Goal: Transaction & Acquisition: Purchase product/service

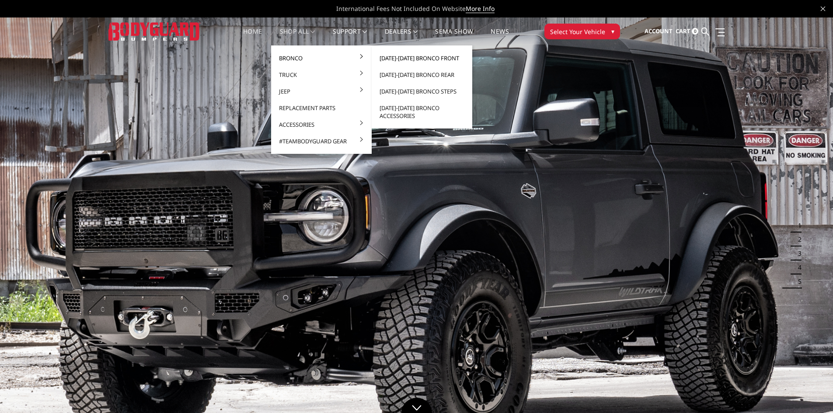
click at [416, 59] on link "[DATE]-[DATE] Bronco Front" at bounding box center [422, 58] width 94 height 17
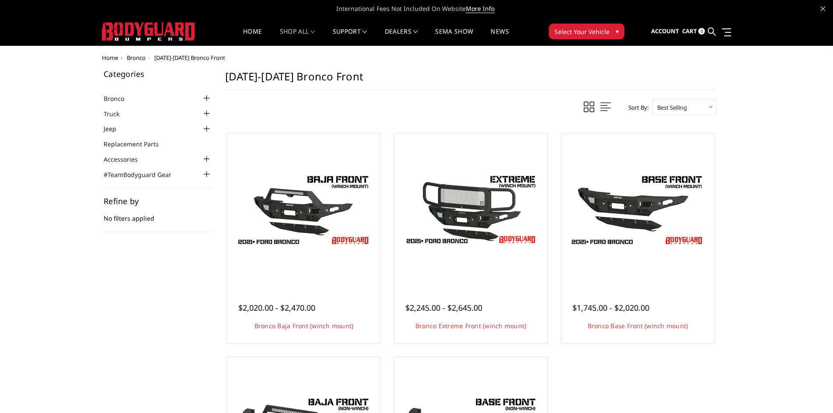
click at [576, 28] on span "Select Your Vehicle" at bounding box center [582, 31] width 55 height 9
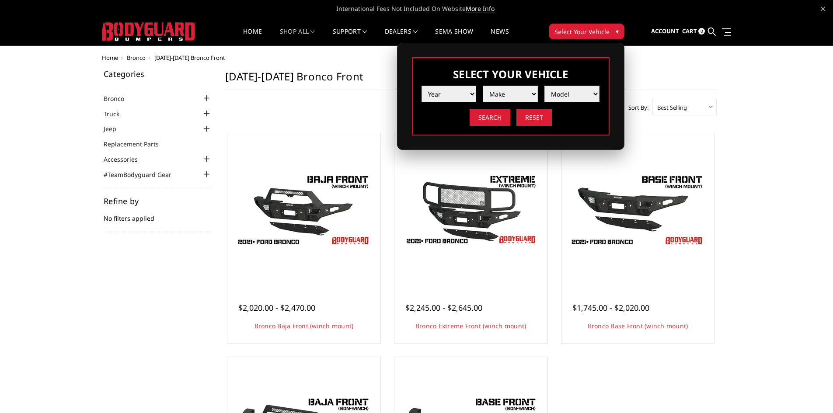
click at [465, 91] on select "Year [DATE] 2024 2023 2022 2021 2020 2019 2018 2017 2016 2015 2014 2013 2012 20…" at bounding box center [449, 94] width 55 height 17
select select "yr_2023"
click at [422, 86] on select "Year [DATE] 2024 2023 2022 2021 2020 2019 2018 2017 2016 2015 2014 2013 2012 20…" at bounding box center [449, 94] width 55 height 17
click at [512, 94] on select "Make Chevrolet Ford GMC Ram Toyota" at bounding box center [510, 94] width 55 height 17
select select "mk_ford"
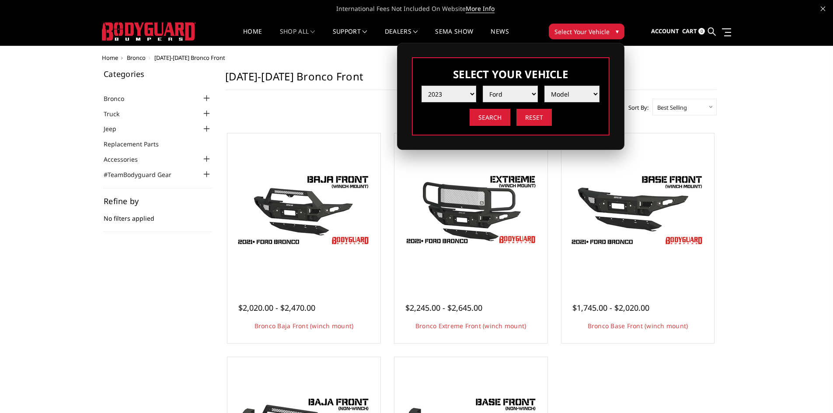
click at [483, 86] on select "Make Chevrolet Ford GMC Ram Toyota" at bounding box center [510, 94] width 55 height 17
click at [563, 93] on select "Model F150 F150 Raptor F250 / F350 F450 F550" at bounding box center [572, 94] width 55 height 17
click at [360, 121] on div "Sort By: Featured Items Newest Items Best Selling A to Z Z to A By Review Price…" at bounding box center [471, 346] width 492 height 495
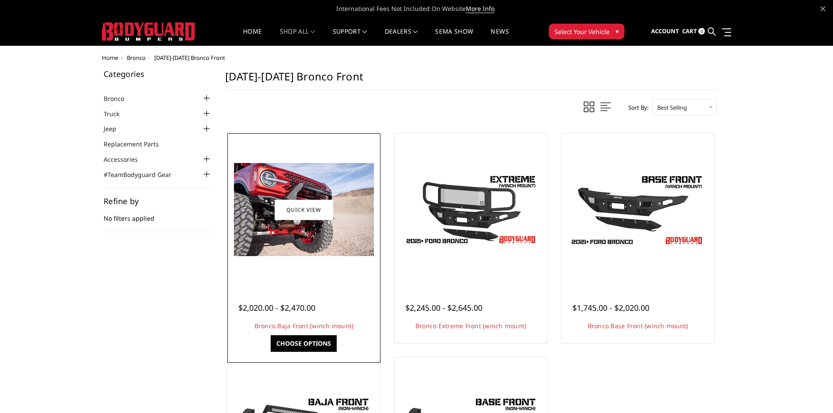
click at [352, 206] on img at bounding box center [304, 209] width 140 height 93
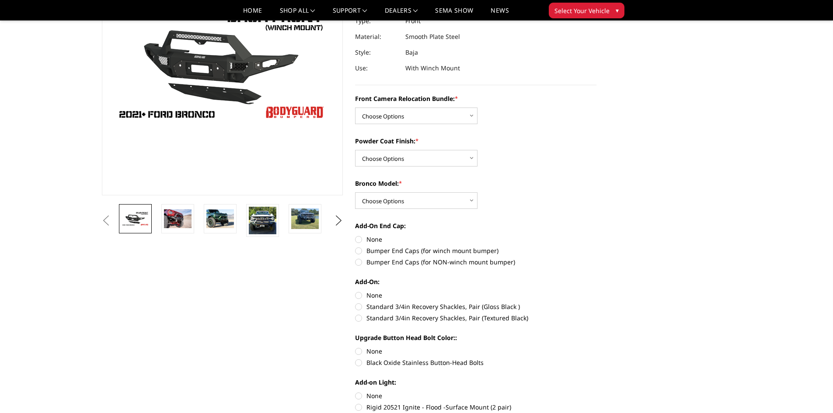
scroll to position [131, 0]
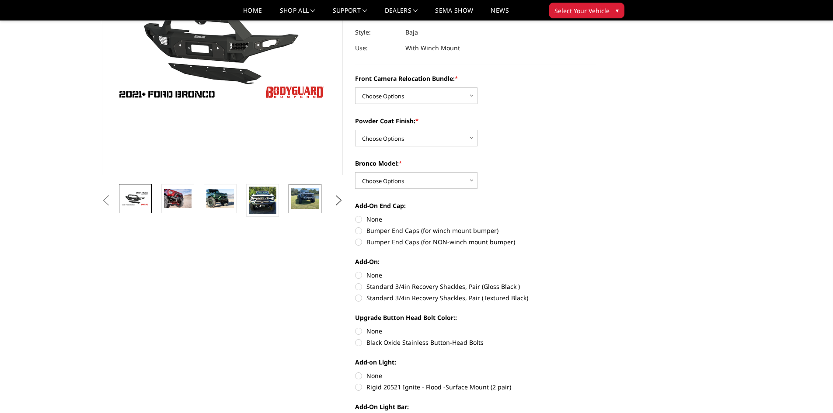
click at [312, 205] on img at bounding box center [305, 199] width 28 height 21
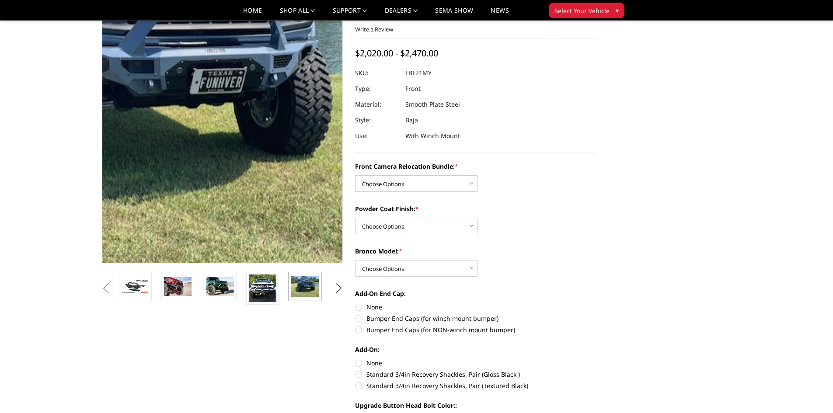
scroll to position [23, 0]
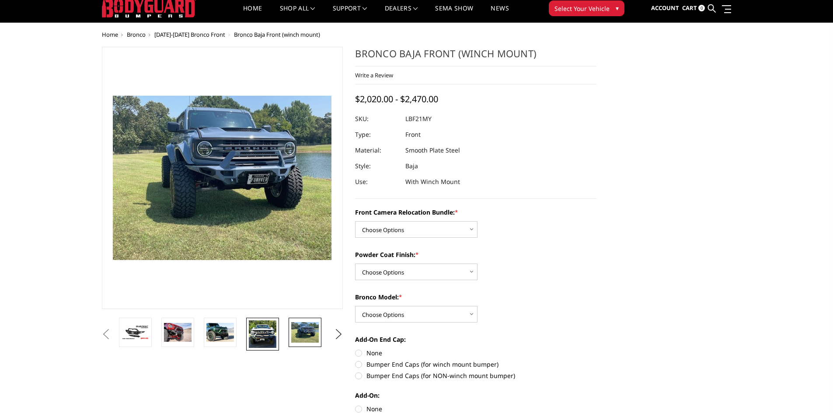
click at [263, 341] on img at bounding box center [263, 335] width 28 height 28
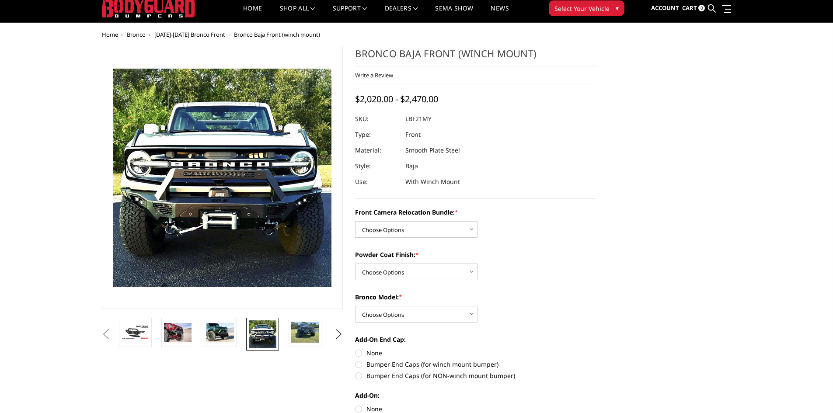
click at [202, 331] on li at bounding box center [223, 334] width 42 height 33
click at [214, 331] on img at bounding box center [220, 332] width 28 height 18
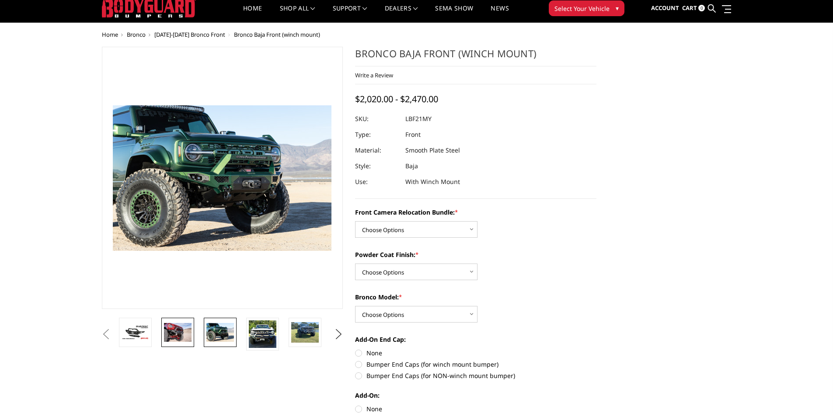
click at [182, 331] on img at bounding box center [178, 332] width 28 height 18
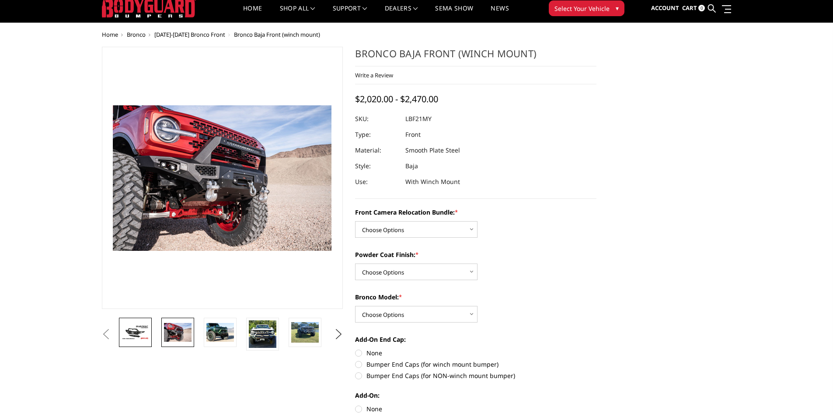
click at [139, 332] on img at bounding box center [136, 332] width 28 height 15
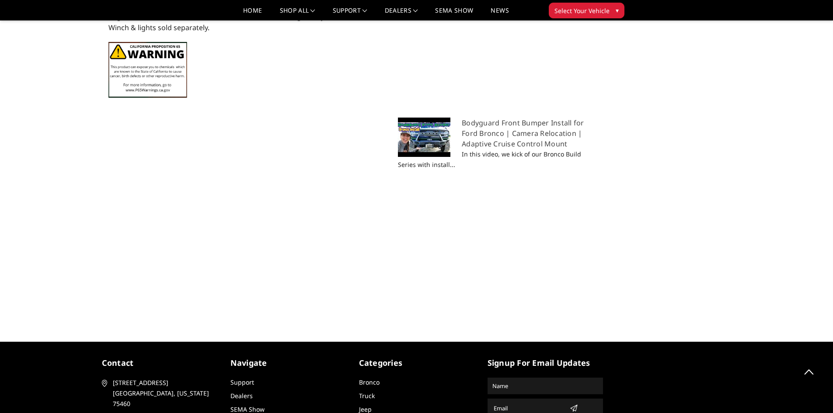
scroll to position [1057, 0]
